Goal: Task Accomplishment & Management: Use online tool/utility

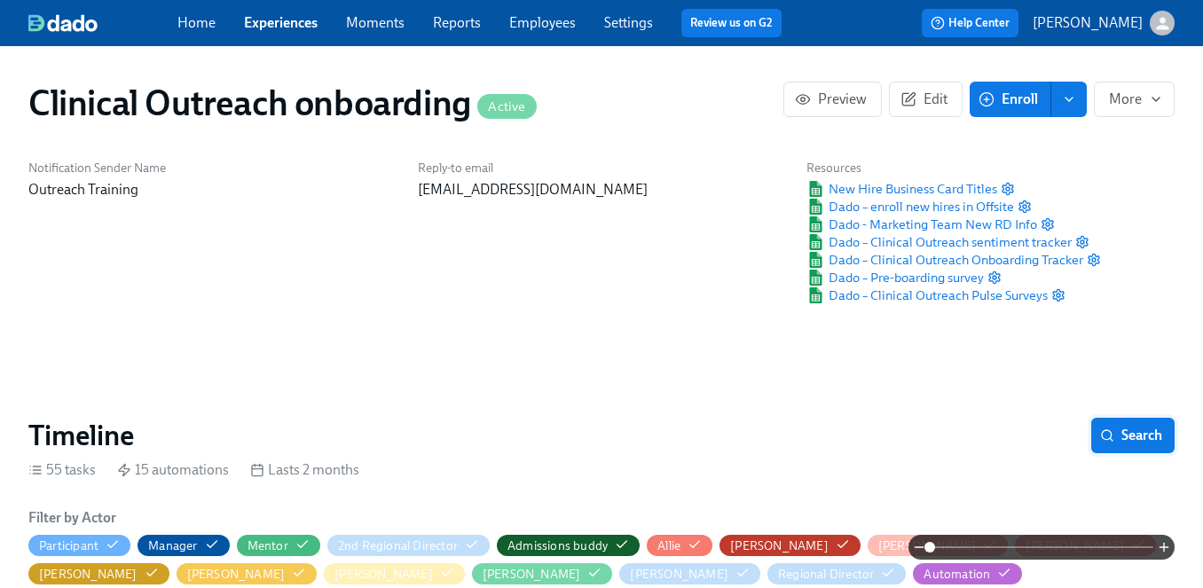
click at [1145, 427] on span "Search" at bounding box center [1133, 436] width 59 height 18
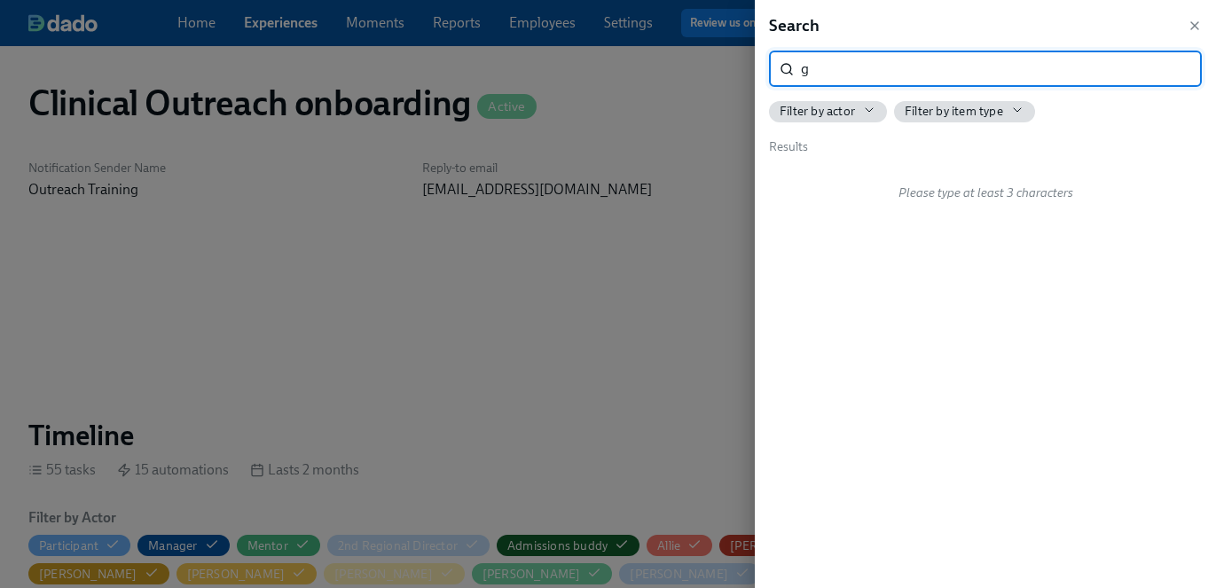
scroll to position [0, 9526]
type input "group shadow"
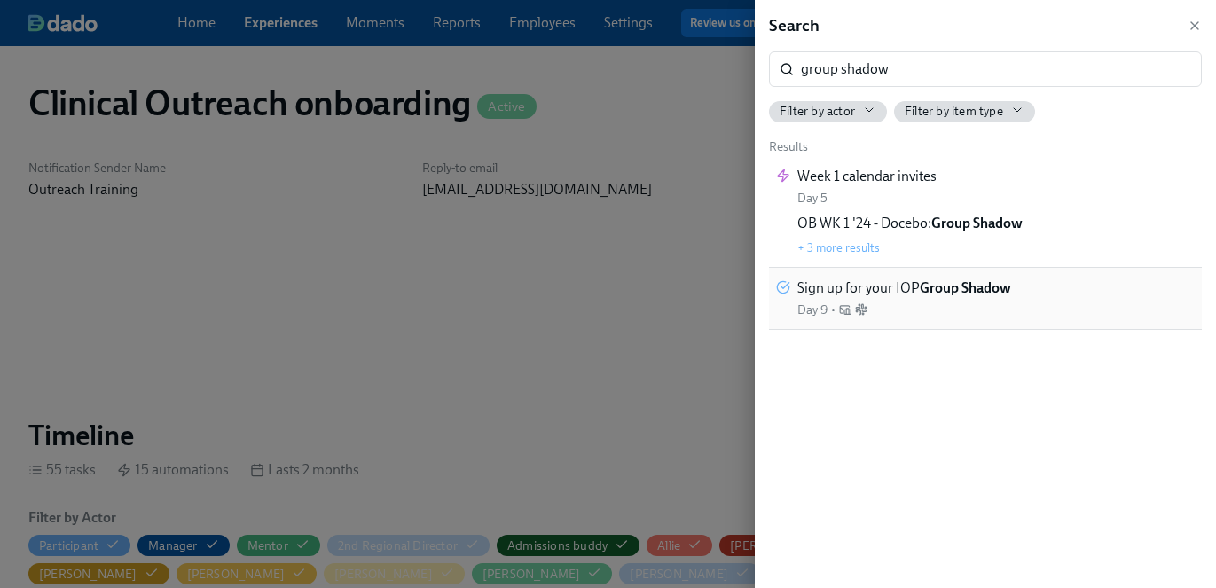
click at [932, 285] on strong "Group Shadow" at bounding box center [965, 287] width 91 height 17
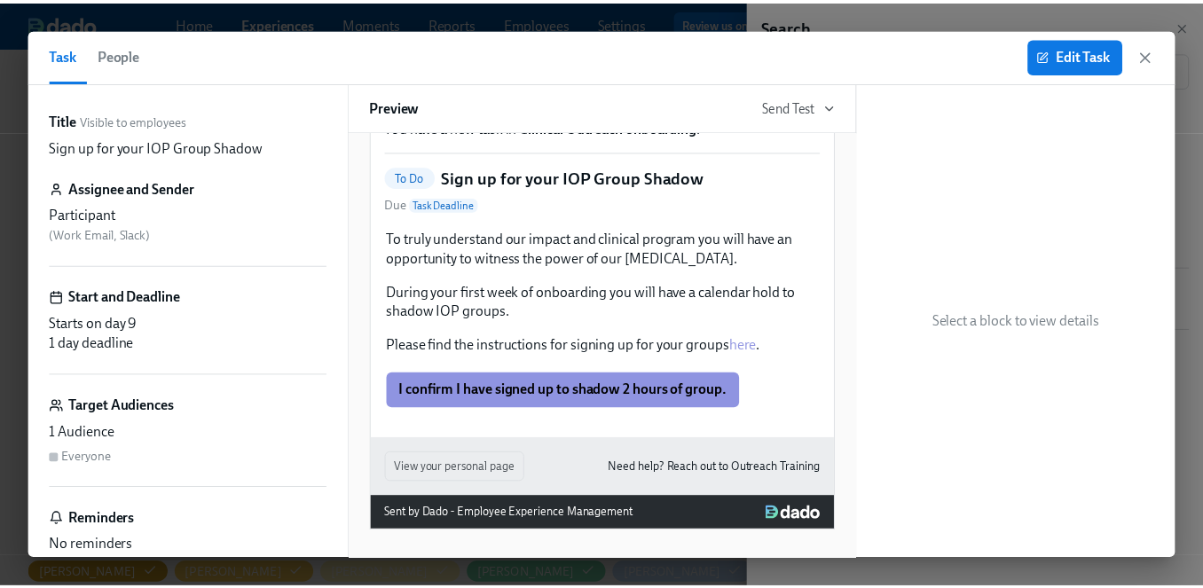
scroll to position [129, 0]
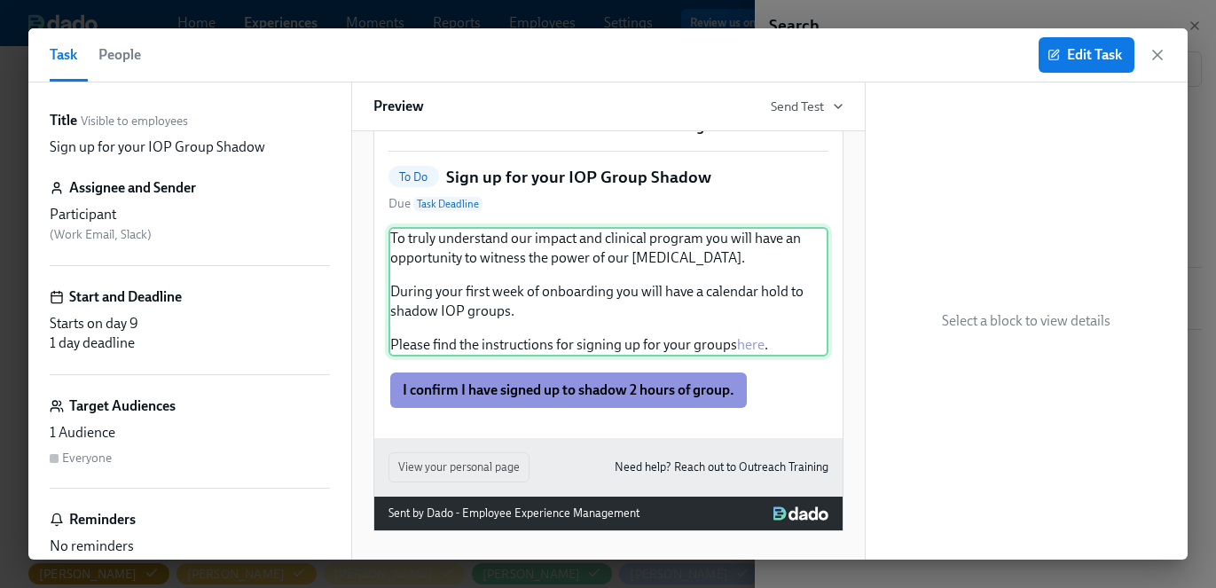
click at [749, 346] on div "To truly understand our impact and clinical program you will have an opportunit…" at bounding box center [609, 292] width 440 height 130
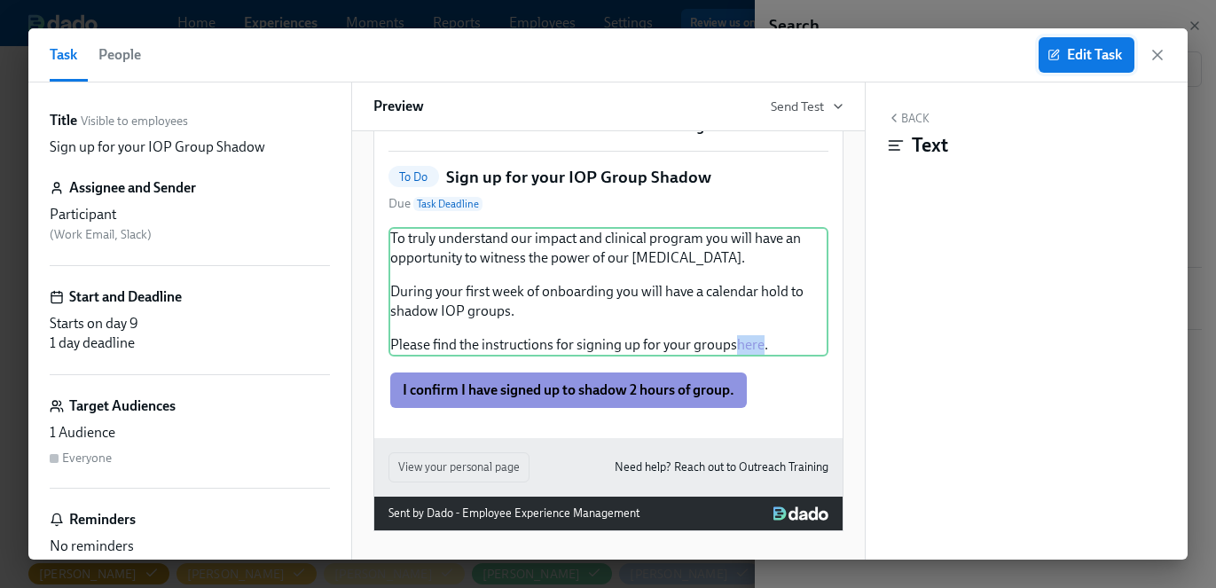
click at [1087, 54] on span "Edit Task" at bounding box center [1086, 55] width 71 height 18
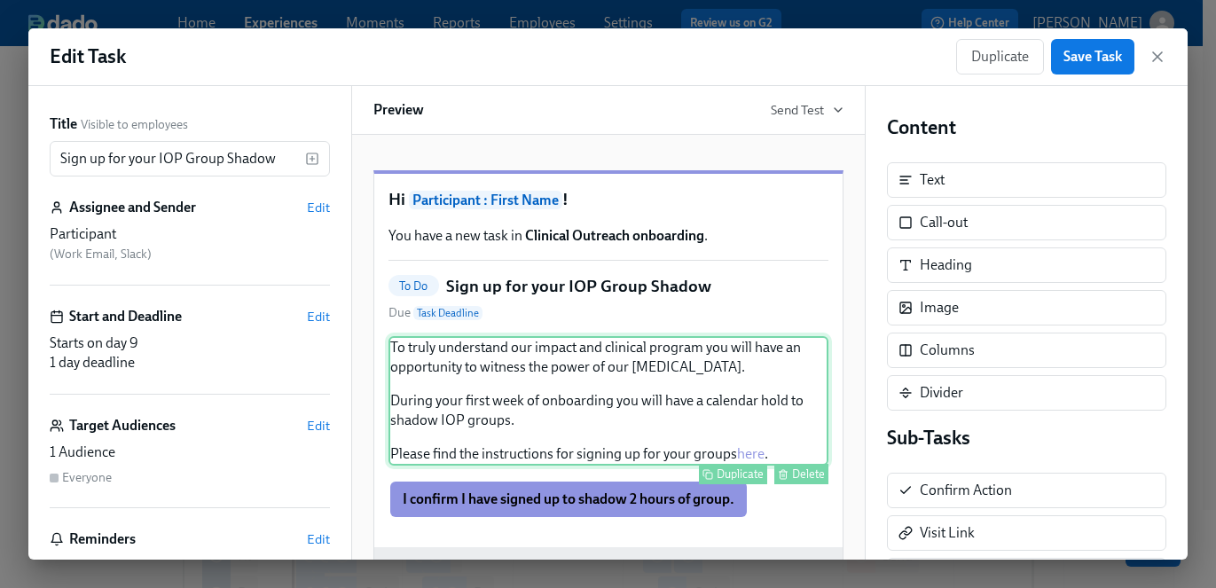
click at [745, 466] on div "To truly understand our impact and clinical program you will have an opportunit…" at bounding box center [609, 401] width 440 height 130
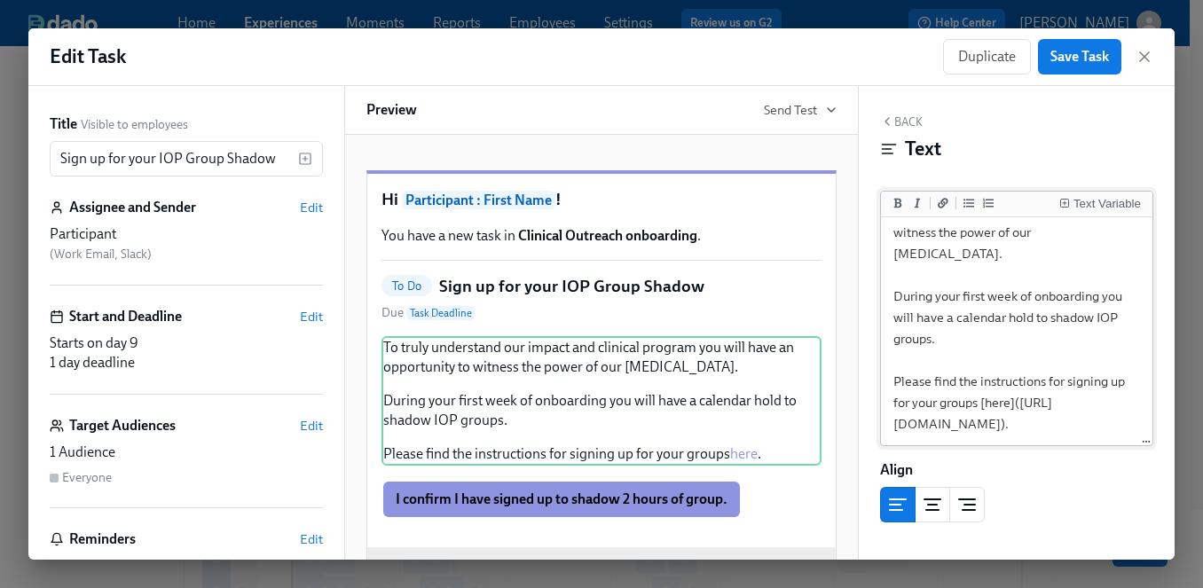
scroll to position [157, 0]
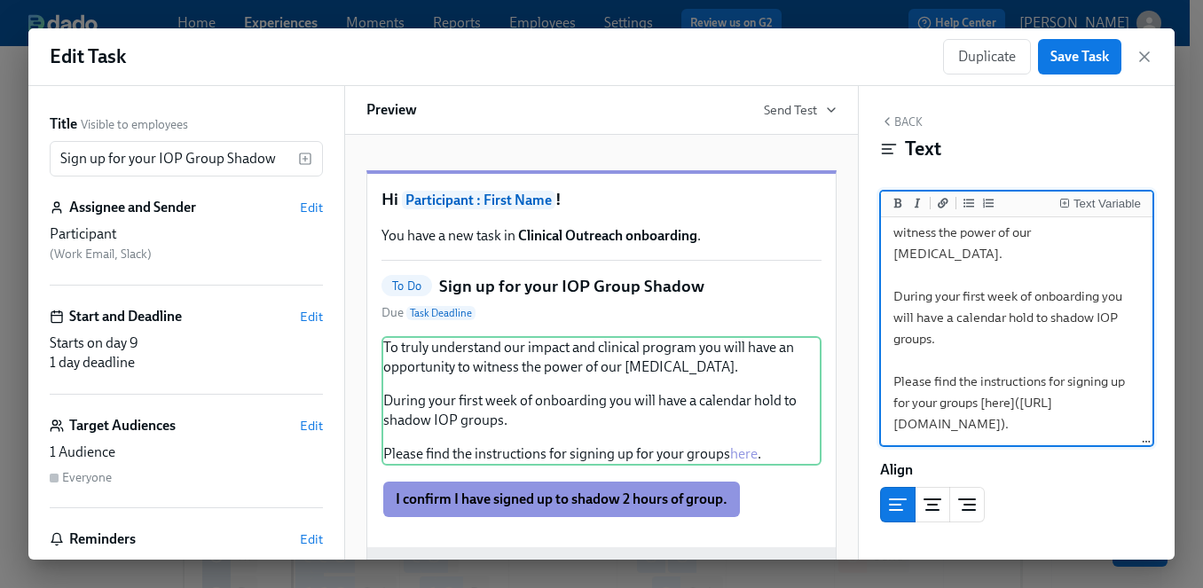
drag, startPoint x: 898, startPoint y: 320, endPoint x: 1124, endPoint y: 383, distance: 234.9
click at [1124, 383] on div "To truly understand our impact and clinical program you will have an opportunit…" at bounding box center [1017, 332] width 264 height 223
